Goal: Information Seeking & Learning: Compare options

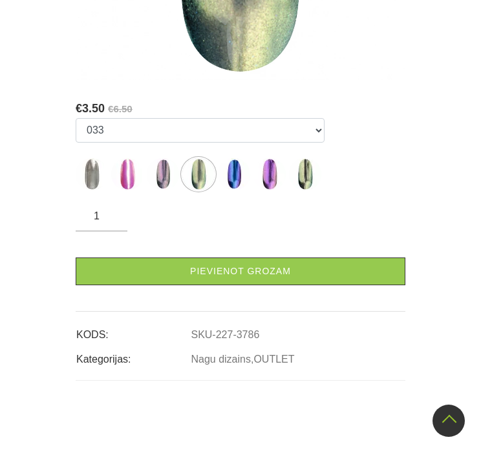
scroll to position [323, 0]
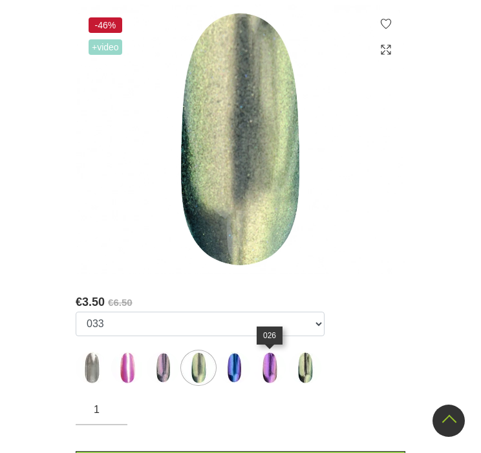
click at [273, 373] on img at bounding box center [269, 368] width 32 height 32
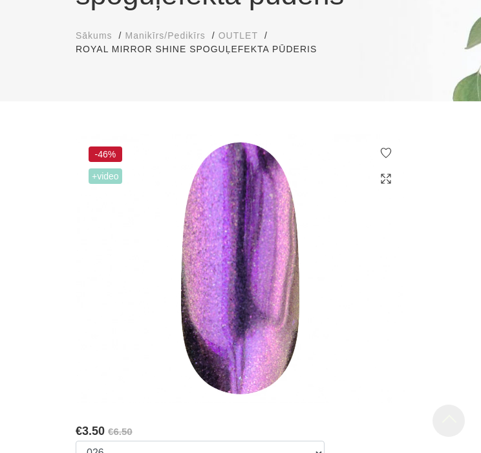
scroll to position [452, 0]
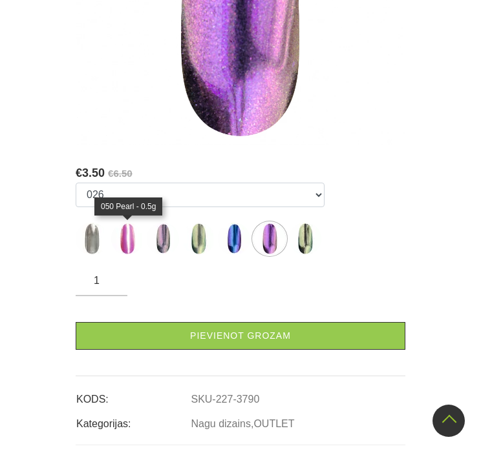
click at [129, 244] on img at bounding box center [127, 239] width 32 height 32
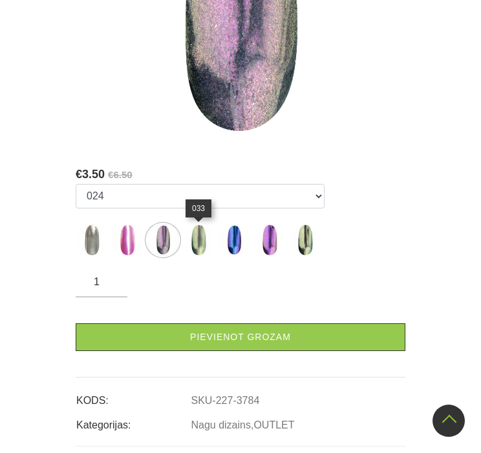
click at [196, 242] on img at bounding box center [198, 240] width 32 height 32
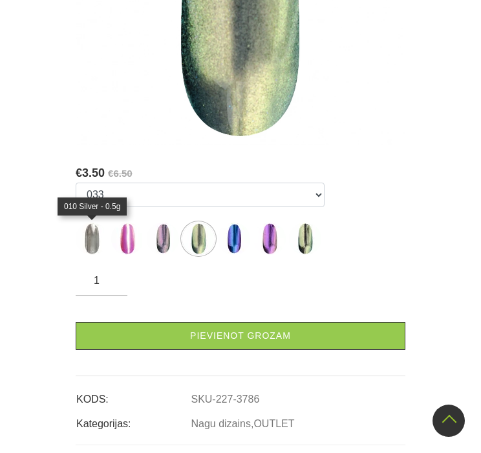
click at [90, 231] on img at bounding box center [92, 239] width 32 height 32
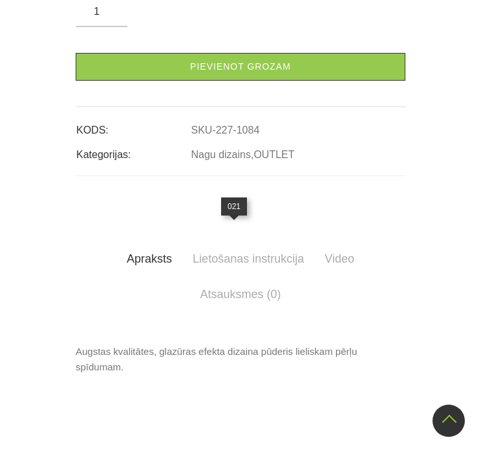
select select "3792"
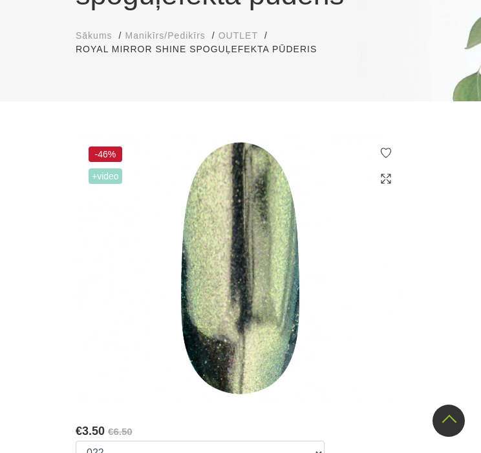
scroll to position [129, 0]
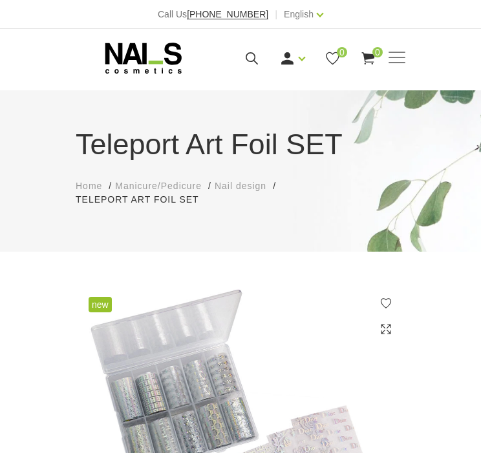
select select "5288"
